Goal: Register for event/course

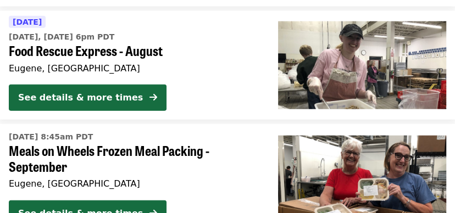
scroll to position [1280, 0]
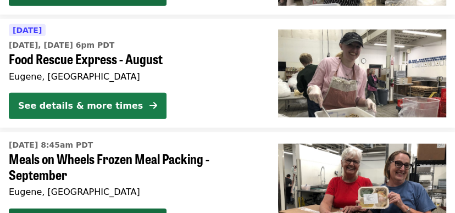
click at [112, 105] on div "See details & more times" at bounding box center [80, 105] width 125 height 13
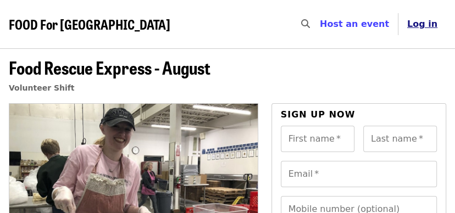
click at [432, 25] on span "Log in" at bounding box center [422, 24] width 30 height 10
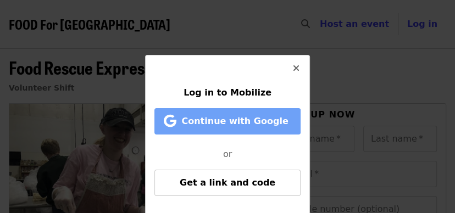
click at [246, 117] on span "Continue with Google" at bounding box center [234, 121] width 107 height 10
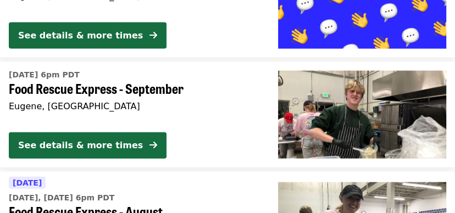
scroll to position [1209, 0]
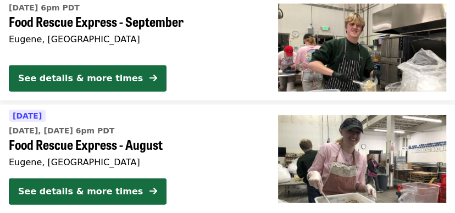
scroll to position [1246, 0]
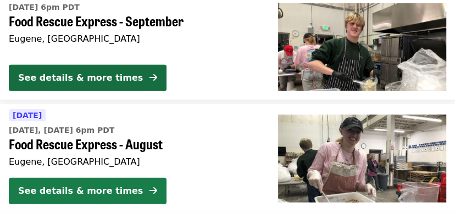
click at [92, 185] on div "See details & more times" at bounding box center [80, 191] width 125 height 13
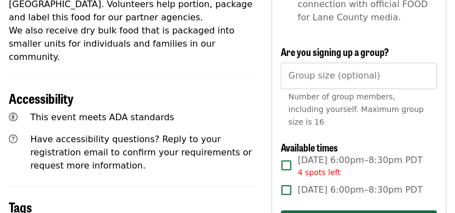
scroll to position [513, 0]
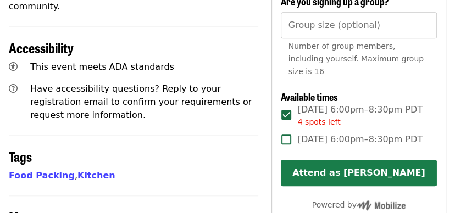
click at [314, 160] on button "Attend as [PERSON_NAME]" at bounding box center [359, 173] width 156 height 26
